Goal: Transaction & Acquisition: Obtain resource

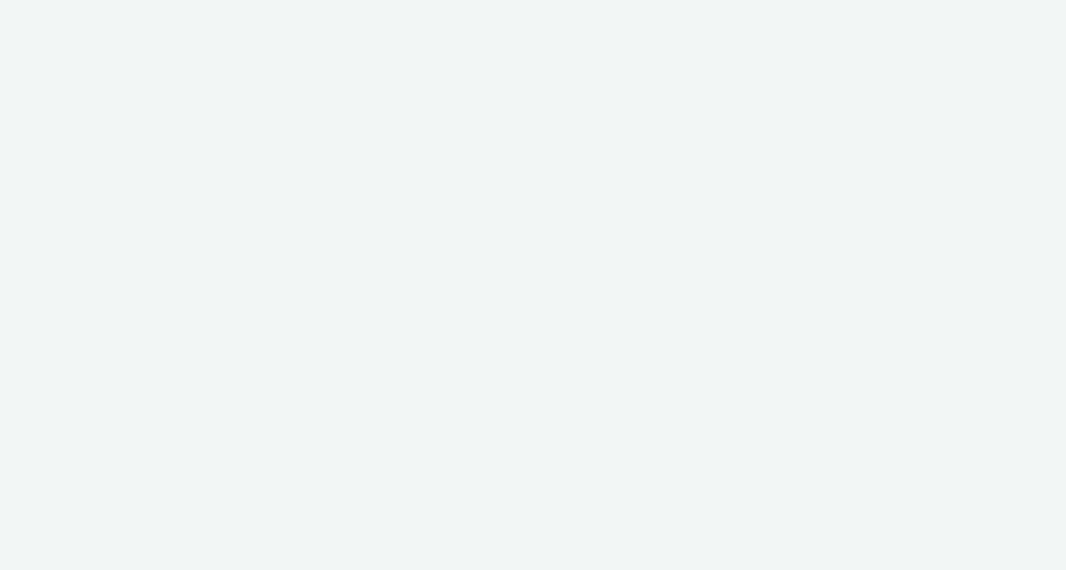
select select "c2295f28-7c96-446f-b279-53c23ee2b854"
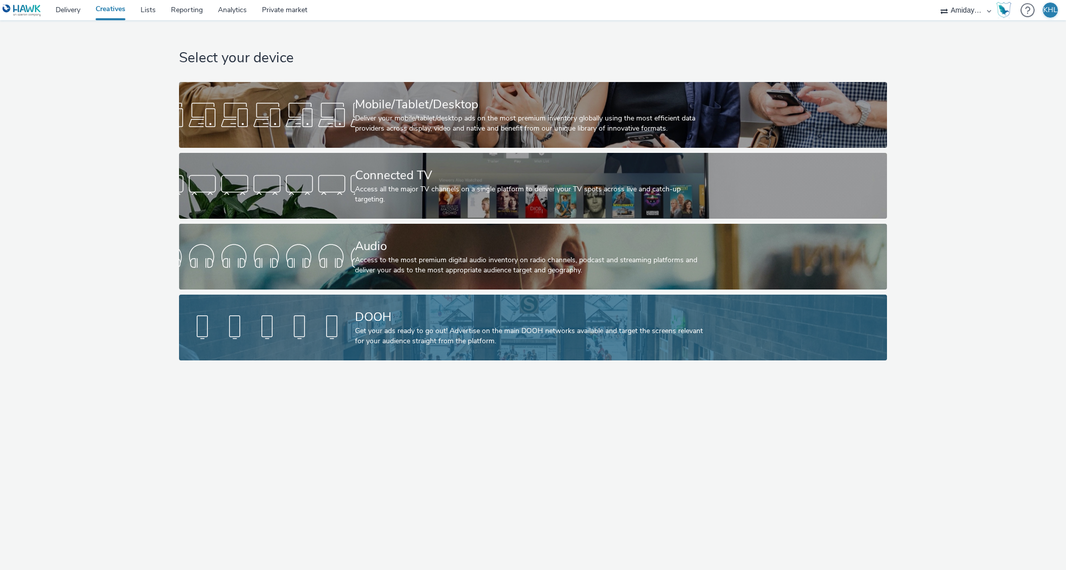
click at [547, 326] on div "Get your ads ready to go out! Advertise on the main DOOH networks available and…" at bounding box center [531, 336] width 352 height 21
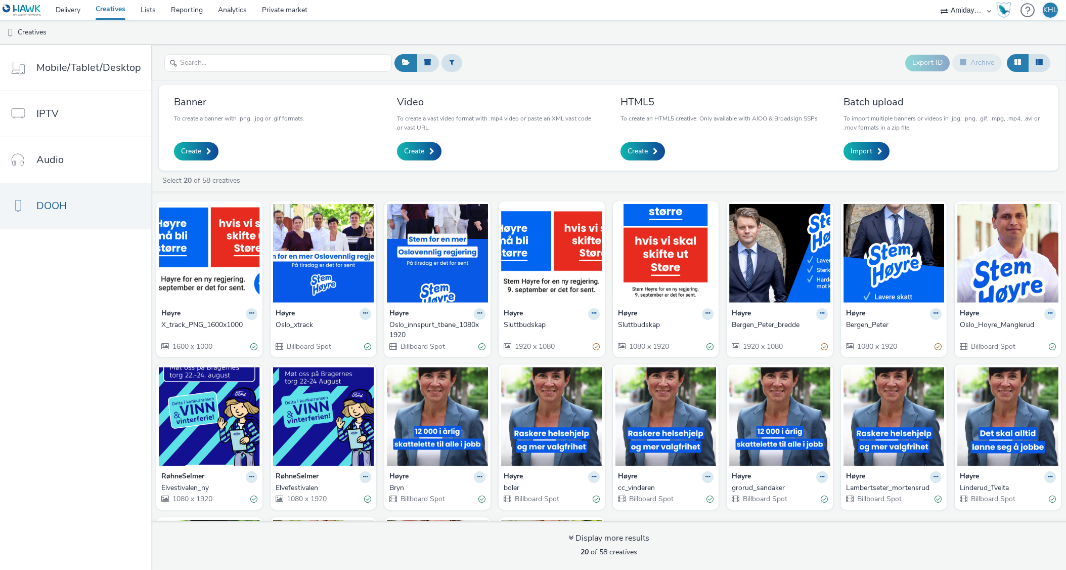
click at [762, 63] on div "Export ID Archive" at bounding box center [722, 63] width 661 height 25
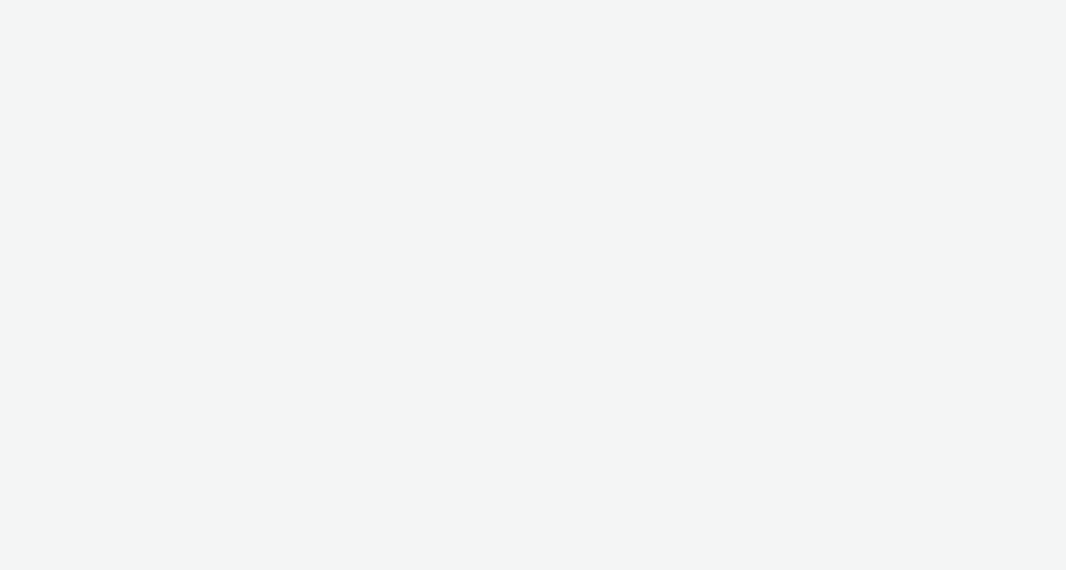
select select "c2295f28-7c96-446f-b279-53c23ee2b854"
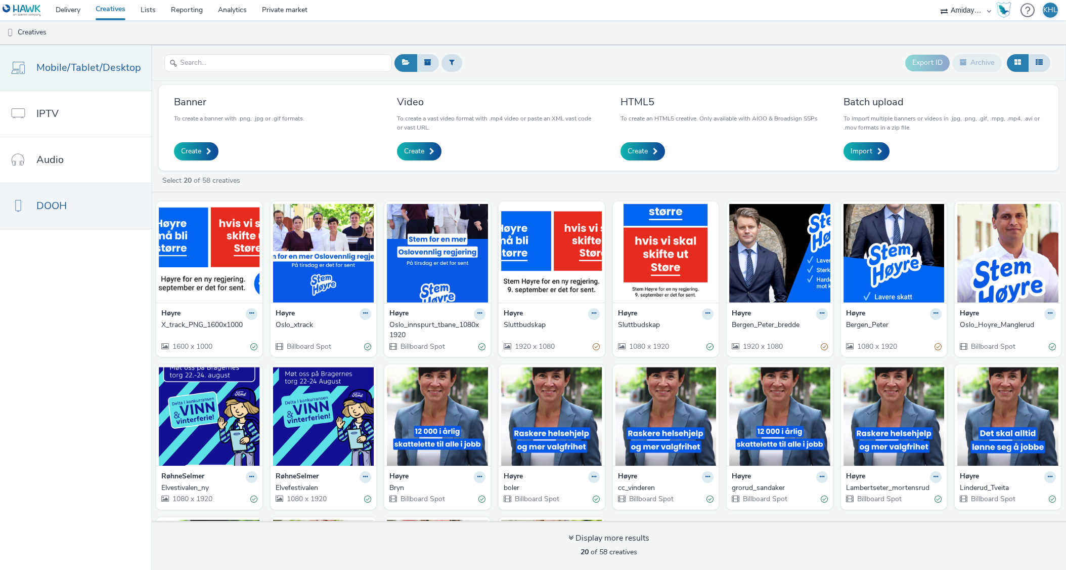
click at [127, 81] on link "Mobile/Tablet/Desktop" at bounding box center [75, 68] width 151 height 46
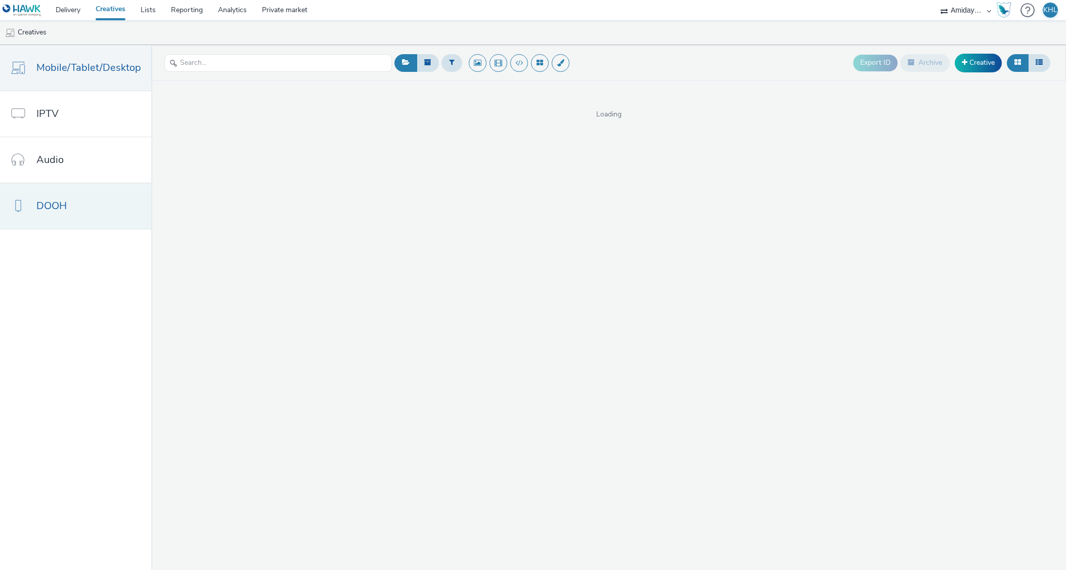
click at [69, 217] on link "DOOH" at bounding box center [75, 206] width 151 height 46
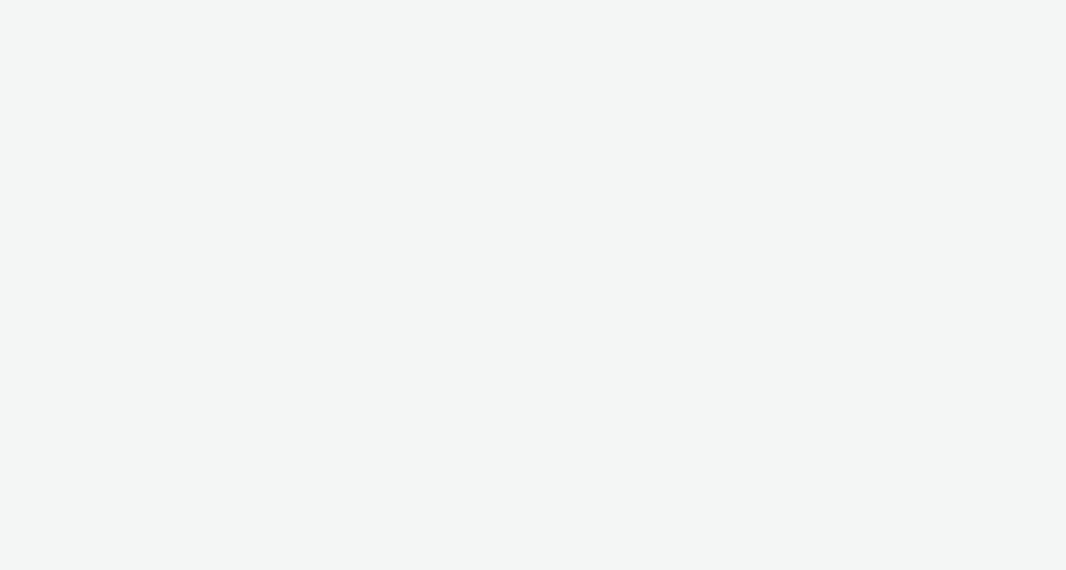
select select "c2295f28-7c96-446f-b279-53c23ee2b854"
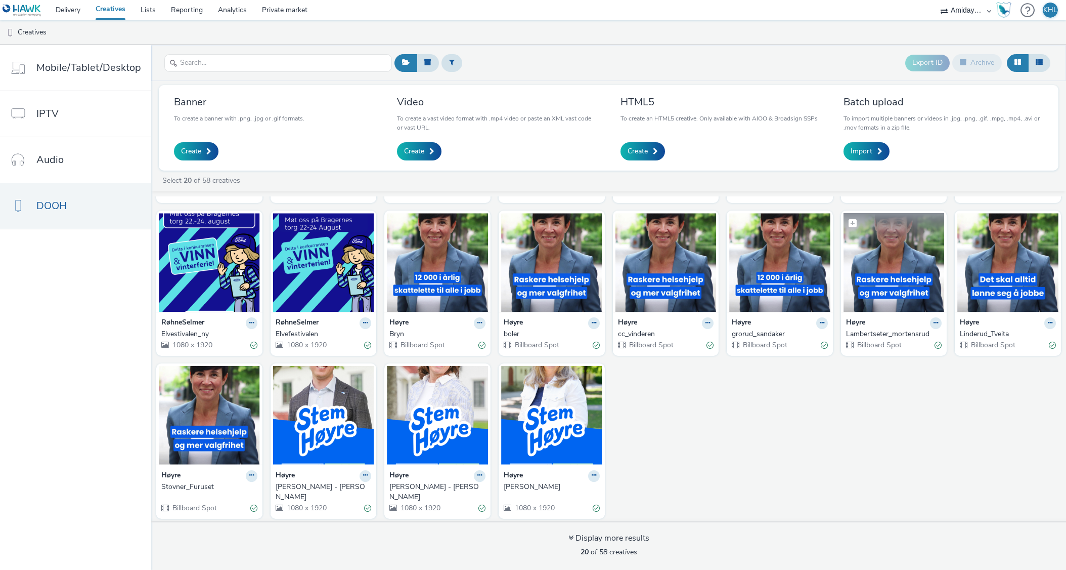
scroll to position [153, 0]
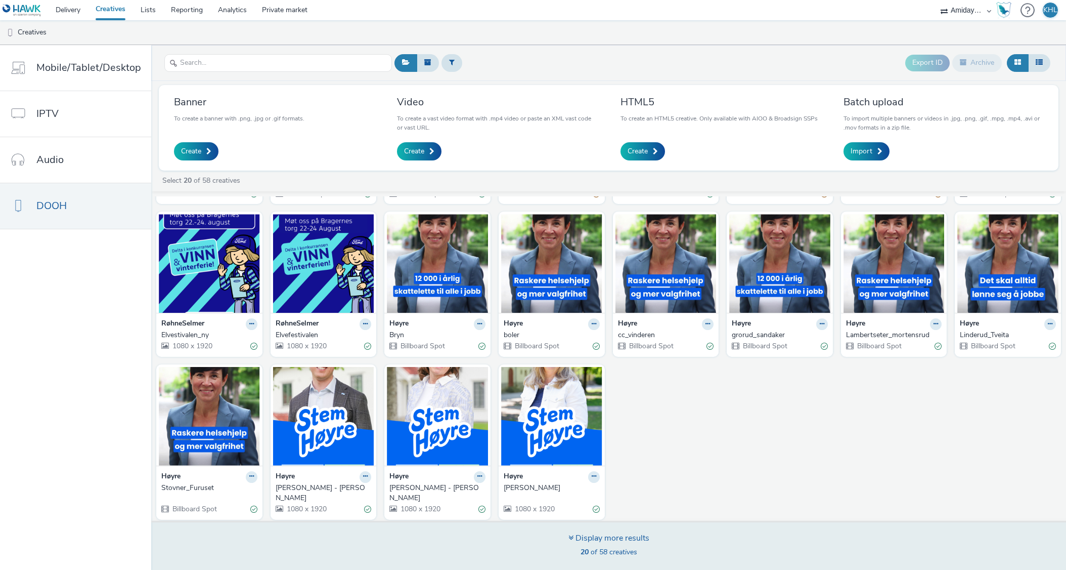
click at [630, 543] on div "Display more results" at bounding box center [609, 538] width 81 height 12
click at [597, 537] on div "Display more results" at bounding box center [609, 538] width 81 height 12
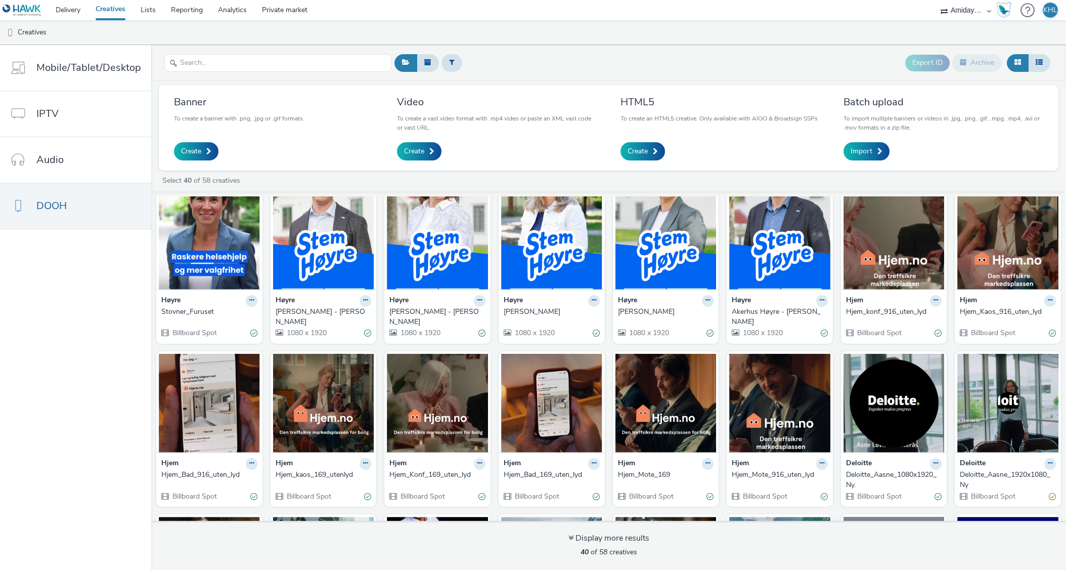
scroll to position [276, 0]
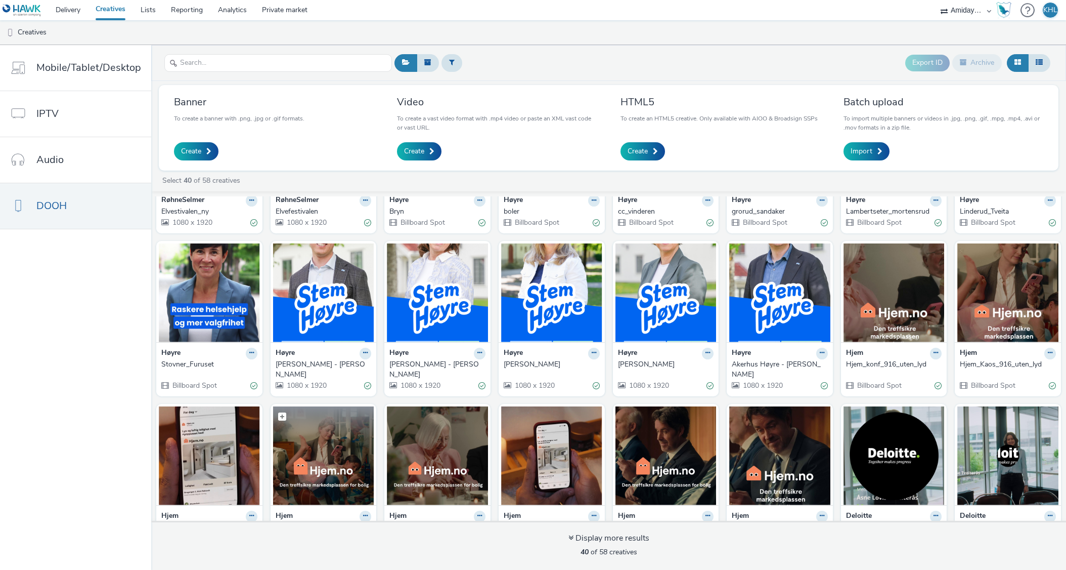
click at [348, 452] on img at bounding box center [323, 455] width 101 height 99
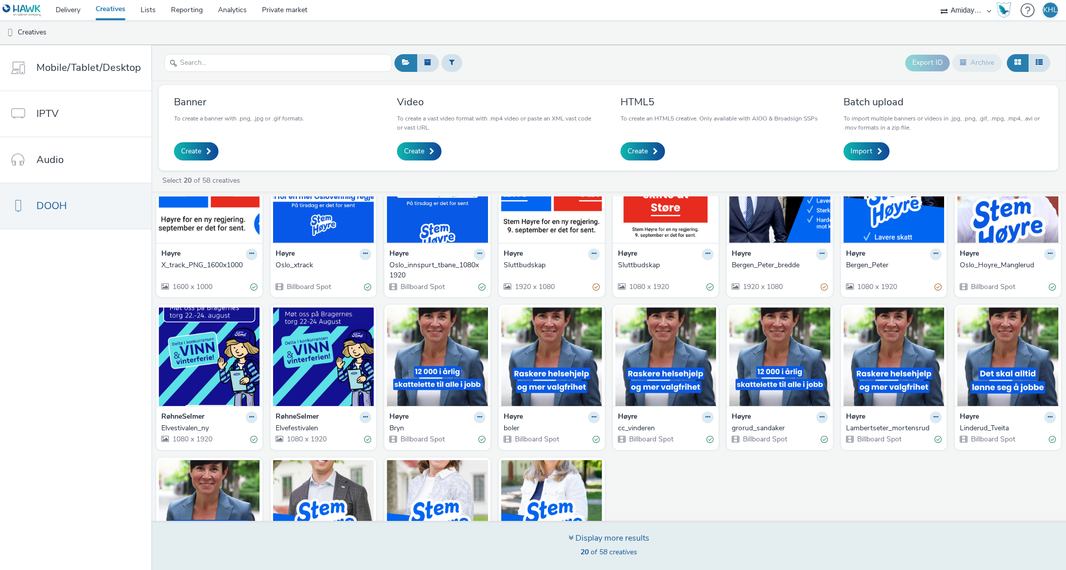
click at [621, 542] on div "Display more results" at bounding box center [609, 538] width 81 height 12
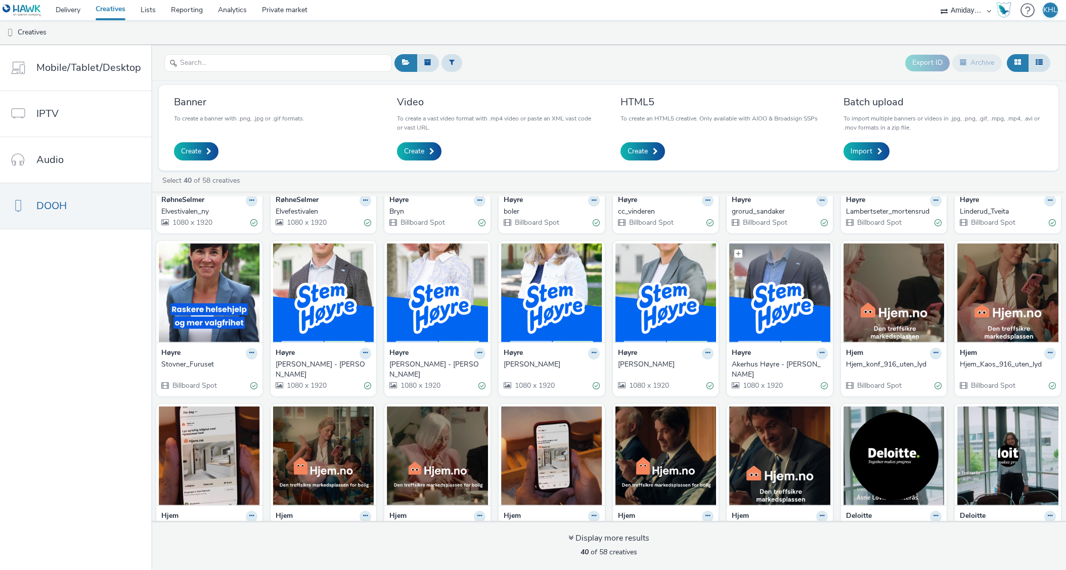
scroll to position [324, 0]
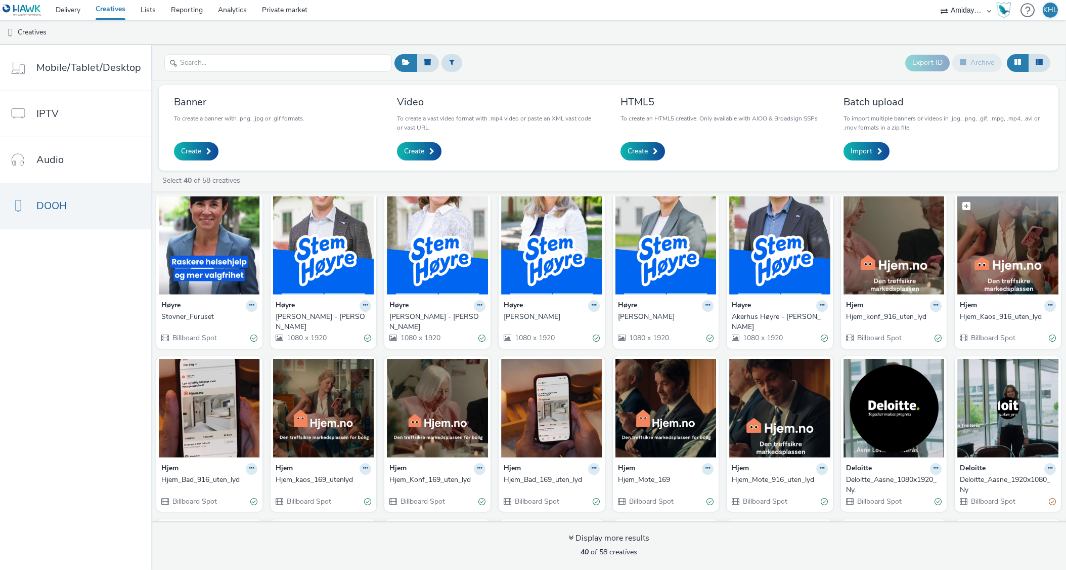
click at [1001, 256] on img at bounding box center [1008, 245] width 101 height 99
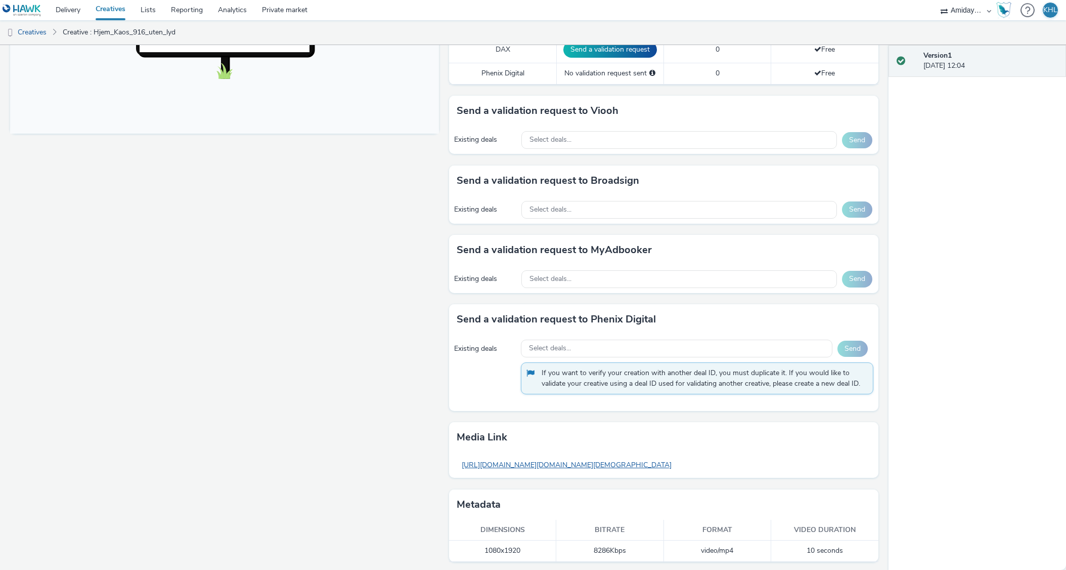
click at [604, 464] on link "https://tabmo-cdn.s3.eu-west-1.amazonaws.com/hawk.tabmo.io/organizations/2b4b67…" at bounding box center [567, 465] width 220 height 20
